Goal: Task Accomplishment & Management: Complete application form

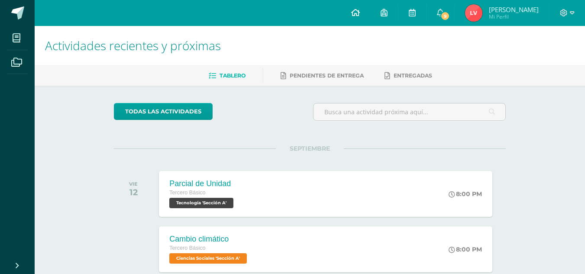
click at [366, 15] on link at bounding box center [355, 13] width 29 height 26
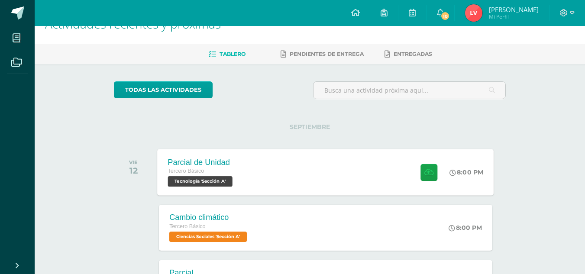
scroll to position [23, 0]
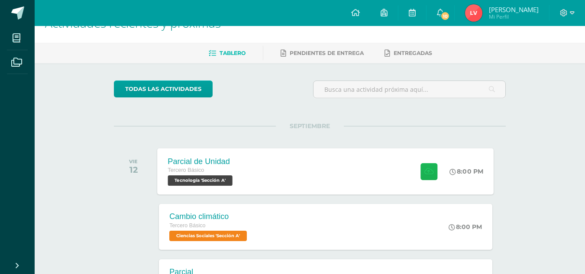
click at [425, 175] on button at bounding box center [428, 171] width 17 height 17
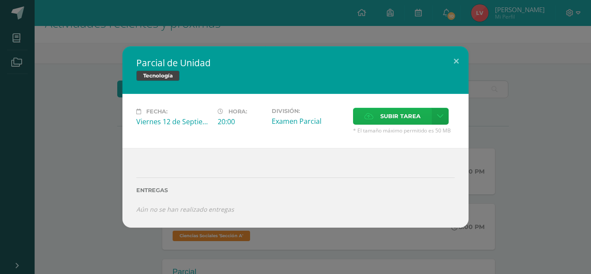
click at [394, 116] on span "Subir tarea" at bounding box center [401, 116] width 40 height 16
click at [0, 0] on input "Subir tarea" at bounding box center [0, 0] width 0 height 0
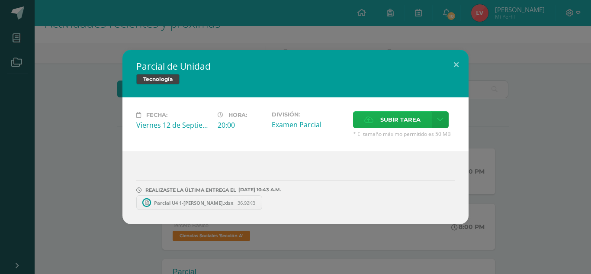
click at [406, 115] on span "Subir tarea" at bounding box center [401, 120] width 40 height 16
click at [0, 0] on input "Subir tarea" at bounding box center [0, 0] width 0 height 0
click at [458, 59] on button at bounding box center [456, 64] width 25 height 29
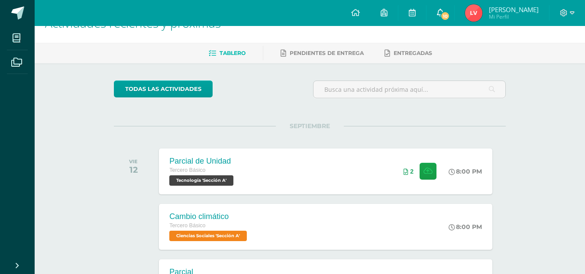
click at [449, 16] on span "10" at bounding box center [445, 16] width 10 height 10
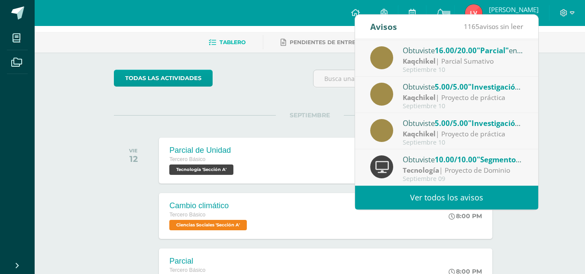
scroll to position [34, 0]
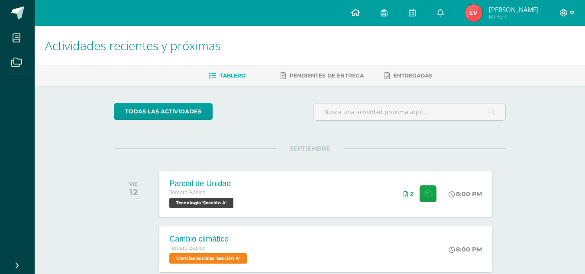
click at [561, 13] on icon at bounding box center [563, 12] width 7 height 7
click at [546, 56] on span "Cerrar sesión" at bounding box center [544, 59] width 39 height 8
